Goal: Information Seeking & Learning: Learn about a topic

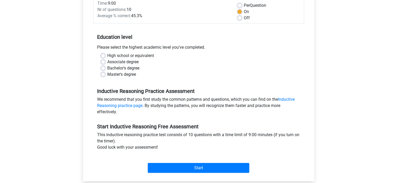
scroll to position [156, 0]
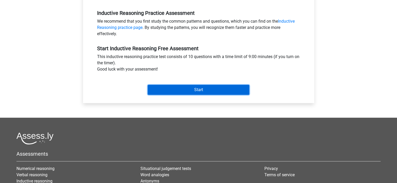
click at [191, 87] on input "Start" at bounding box center [198, 90] width 101 height 10
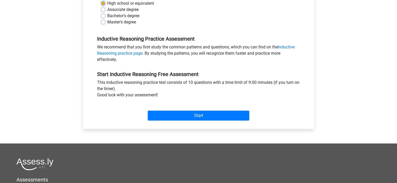
scroll to position [52, 0]
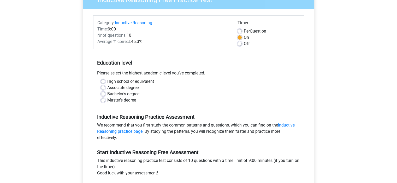
click at [107, 81] on label "High school or equivalent" at bounding box center [130, 82] width 47 height 6
click at [102, 81] on input "High school or equivalent" at bounding box center [103, 81] width 4 height 5
radio input "true"
click at [106, 88] on div "Associate degree" at bounding box center [198, 88] width 195 height 6
click at [105, 95] on div "Bachelor's degree" at bounding box center [198, 94] width 195 height 6
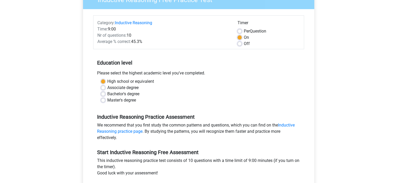
click at [107, 95] on label "Bachelor's degree" at bounding box center [123, 94] width 32 height 6
click at [102, 95] on input "Bachelor's degree" at bounding box center [103, 93] width 4 height 5
radio input "true"
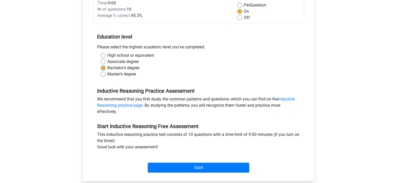
scroll to position [157, 0]
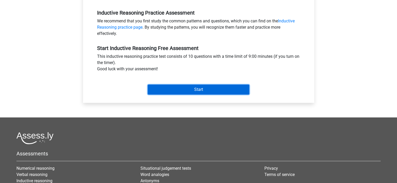
click at [177, 93] on input "Start" at bounding box center [198, 90] width 101 height 10
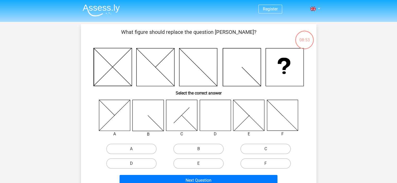
click at [146, 163] on label "D" at bounding box center [131, 164] width 50 height 10
click at [135, 164] on input "D" at bounding box center [132, 165] width 3 height 3
radio input "true"
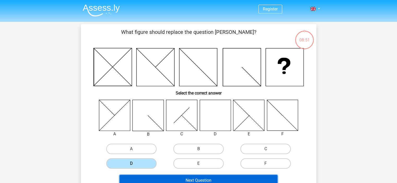
click at [219, 180] on button "Next Question" at bounding box center [198, 180] width 158 height 11
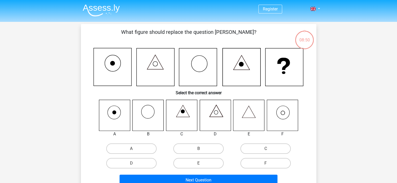
scroll to position [24, 0]
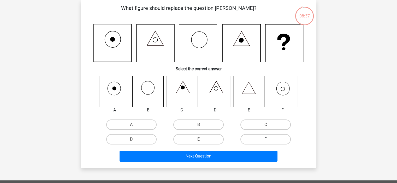
click at [261, 141] on label "F" at bounding box center [265, 139] width 50 height 10
click at [266, 141] on input "F" at bounding box center [267, 141] width 3 height 3
radio input "true"
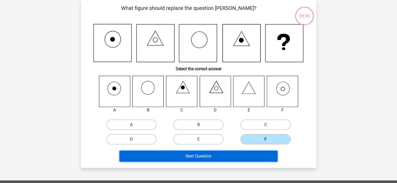
click at [248, 154] on button "Next Question" at bounding box center [198, 156] width 158 height 11
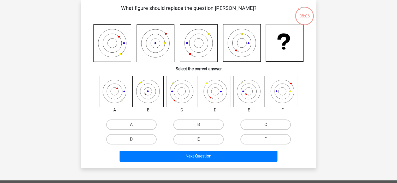
click at [195, 126] on label "B" at bounding box center [198, 125] width 50 height 10
click at [198, 126] on input "B" at bounding box center [199, 126] width 3 height 3
radio input "true"
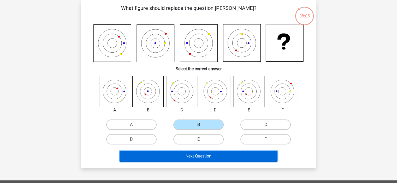
click at [204, 156] on button "Next Question" at bounding box center [198, 156] width 158 height 11
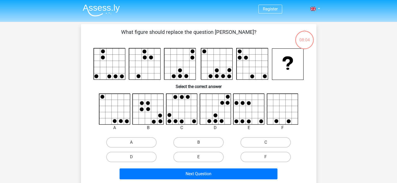
scroll to position [26, 0]
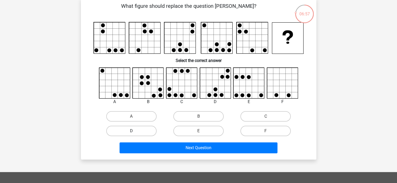
click at [146, 130] on label "D" at bounding box center [131, 131] width 50 height 10
click at [135, 131] on input "D" at bounding box center [132, 132] width 3 height 3
radio input "true"
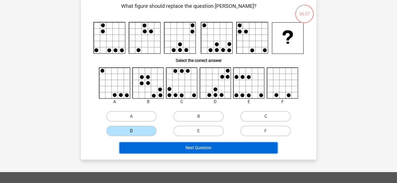
click at [173, 148] on button "Next Question" at bounding box center [198, 148] width 158 height 11
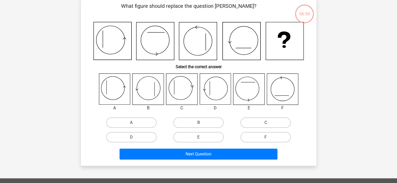
scroll to position [24, 0]
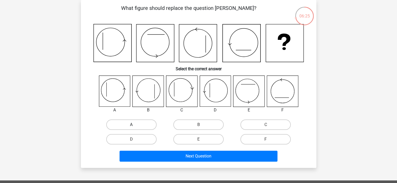
click at [121, 123] on label "A" at bounding box center [131, 125] width 50 height 10
click at [131, 125] on input "A" at bounding box center [132, 126] width 3 height 3
radio input "true"
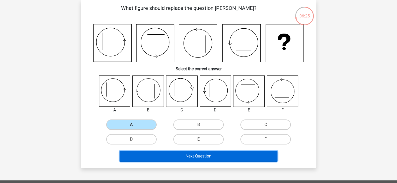
click at [158, 153] on button "Next Question" at bounding box center [198, 156] width 158 height 11
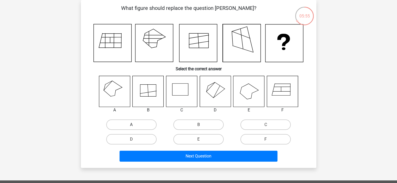
click at [131, 122] on label "A" at bounding box center [131, 125] width 50 height 10
click at [131, 125] on input "A" at bounding box center [132, 126] width 3 height 3
radio input "true"
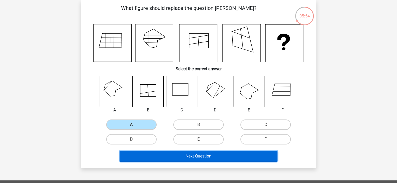
click at [198, 159] on button "Next Question" at bounding box center [198, 156] width 158 height 11
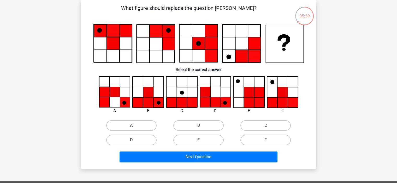
click at [191, 127] on label "B" at bounding box center [198, 126] width 50 height 10
click at [198, 127] on input "B" at bounding box center [199, 127] width 3 height 3
radio input "true"
click at [202, 149] on div "Next Question" at bounding box center [198, 156] width 219 height 17
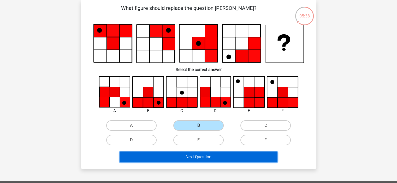
click at [212, 160] on button "Next Question" at bounding box center [198, 157] width 158 height 11
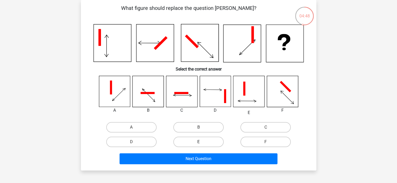
click at [187, 142] on label "E" at bounding box center [198, 142] width 50 height 10
click at [198, 142] on input "E" at bounding box center [199, 143] width 3 height 3
radio input "true"
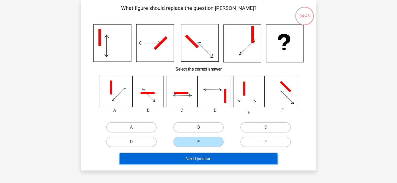
click at [194, 156] on button "Next Question" at bounding box center [198, 159] width 158 height 11
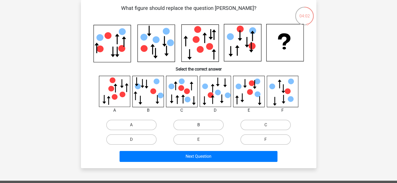
click at [183, 122] on label "B" at bounding box center [198, 125] width 50 height 10
click at [198, 125] on input "B" at bounding box center [199, 126] width 3 height 3
radio input "true"
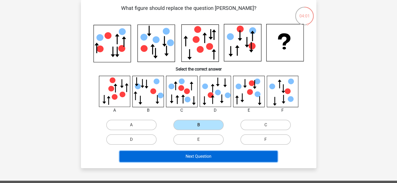
click at [204, 156] on button "Next Question" at bounding box center [198, 156] width 158 height 11
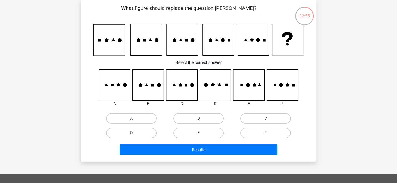
click at [272, 93] on icon at bounding box center [282, 85] width 31 height 31
click at [249, 131] on label "F" at bounding box center [265, 133] width 50 height 10
click at [266, 133] on input "F" at bounding box center [267, 134] width 3 height 3
radio input "true"
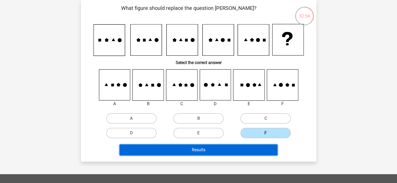
click at [246, 149] on button "Results" at bounding box center [198, 150] width 158 height 11
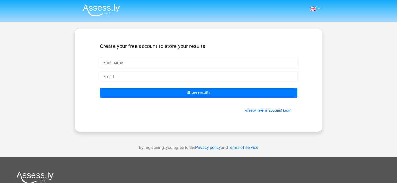
click at [194, 65] on input "text" at bounding box center [198, 63] width 197 height 10
type input "lgarrick57@gmail.com"
drag, startPoint x: 182, startPoint y: 58, endPoint x: 27, endPoint y: 34, distance: 156.8
click at [27, 34] on div "Nederlands English" at bounding box center [198, 147] width 397 height 295
type input "l"
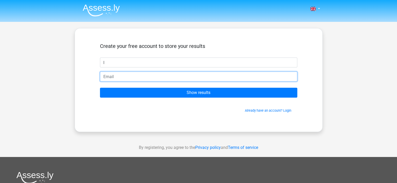
click at [130, 77] on input "email" at bounding box center [198, 77] width 197 height 10
paste input "lgarrick57@gmail.com"
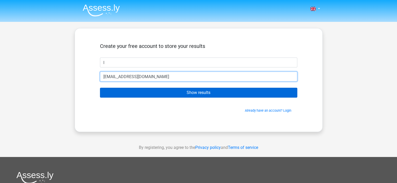
type input "lgarrick57@gmail.com"
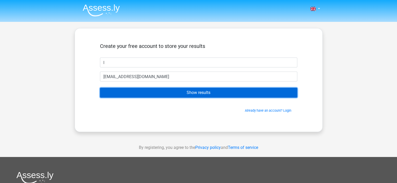
click at [165, 91] on input "Show results" at bounding box center [198, 93] width 197 height 10
